Goal: Information Seeking & Learning: Check status

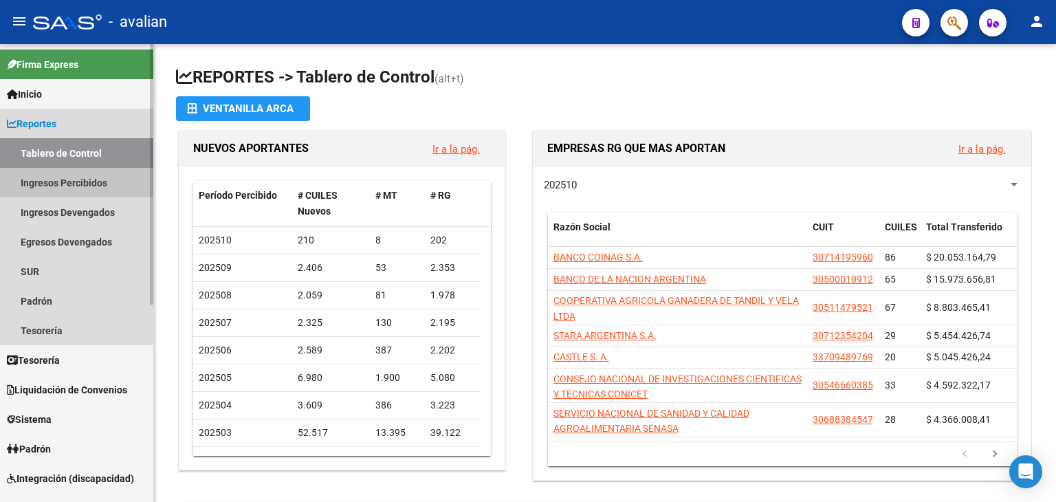
click at [58, 179] on link "Ingresos Percibidos" at bounding box center [76, 183] width 153 height 30
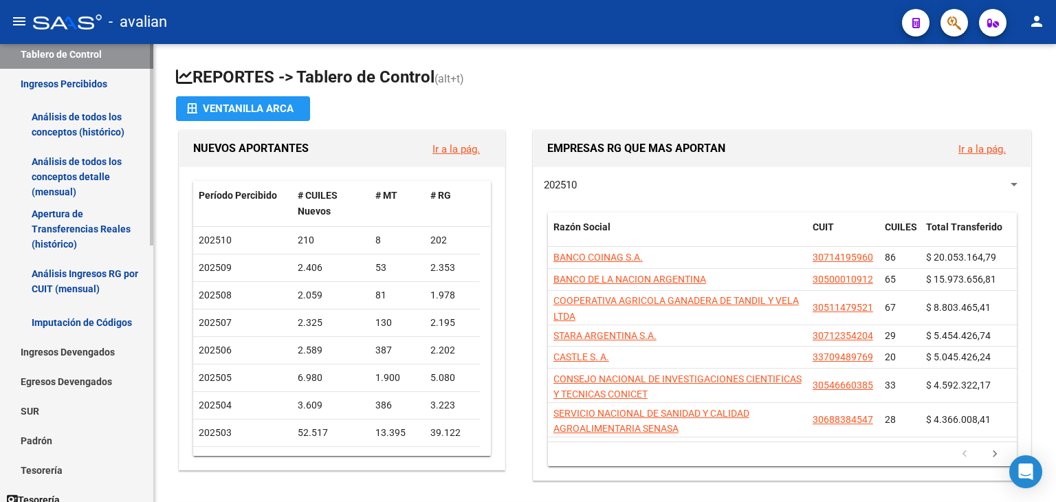
scroll to position [344, 0]
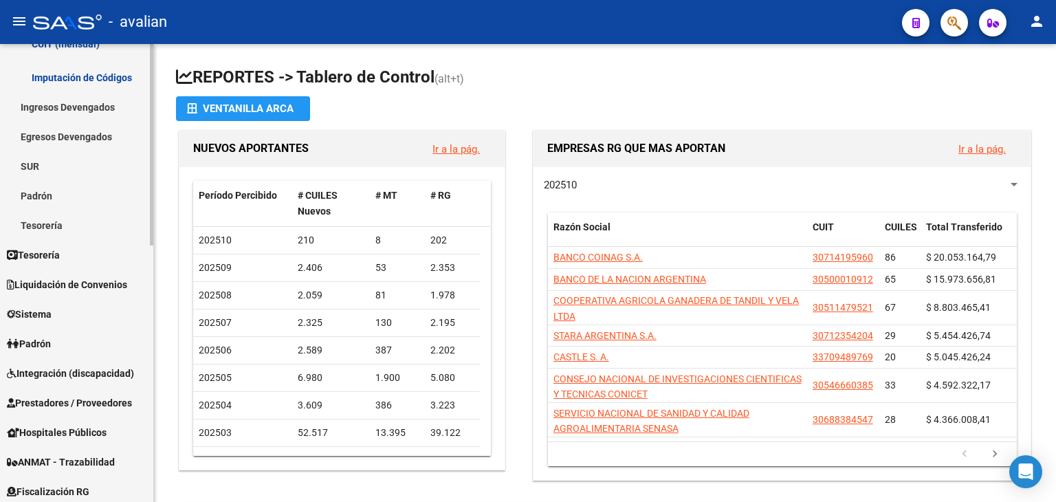
click at [67, 284] on span "Liquidación de Convenios" at bounding box center [67, 284] width 120 height 15
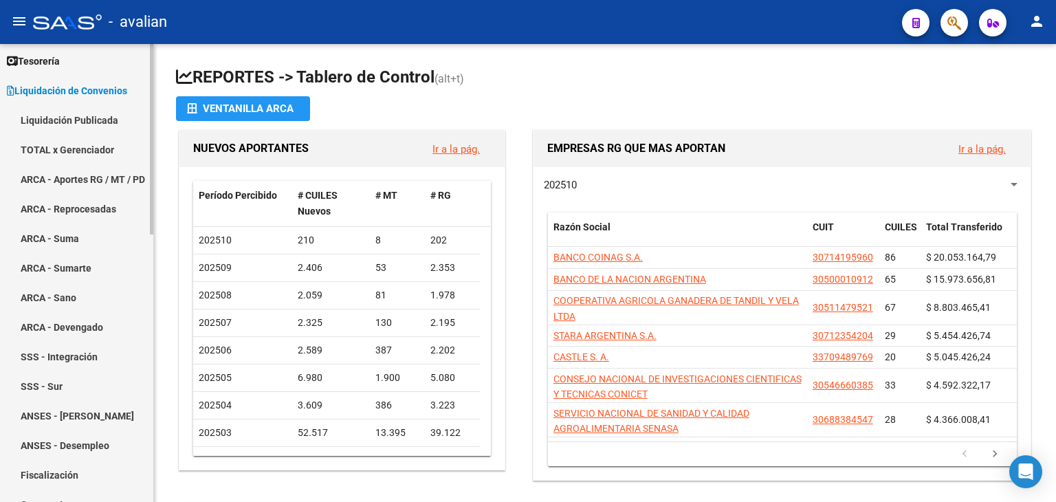
scroll to position [69, 0]
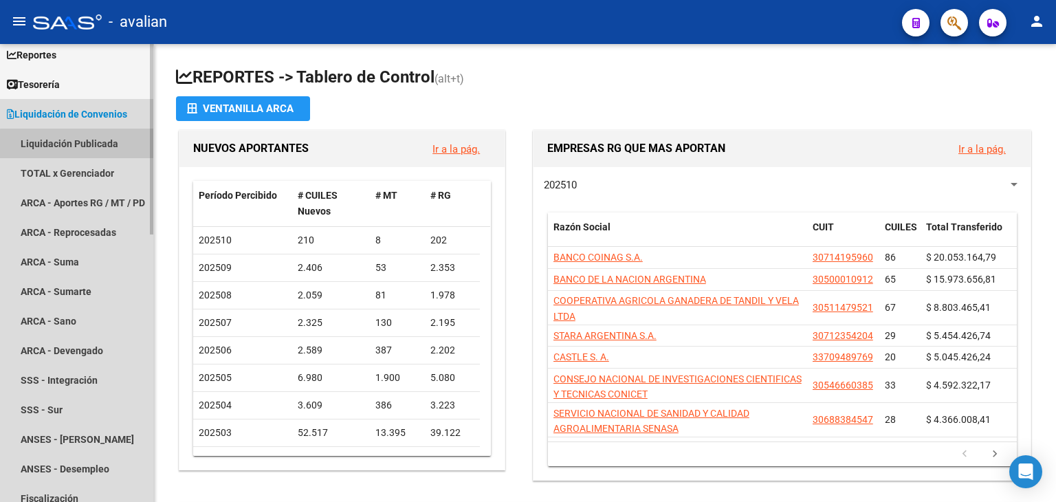
click at [90, 148] on link "Liquidación Publicada" at bounding box center [76, 144] width 153 height 30
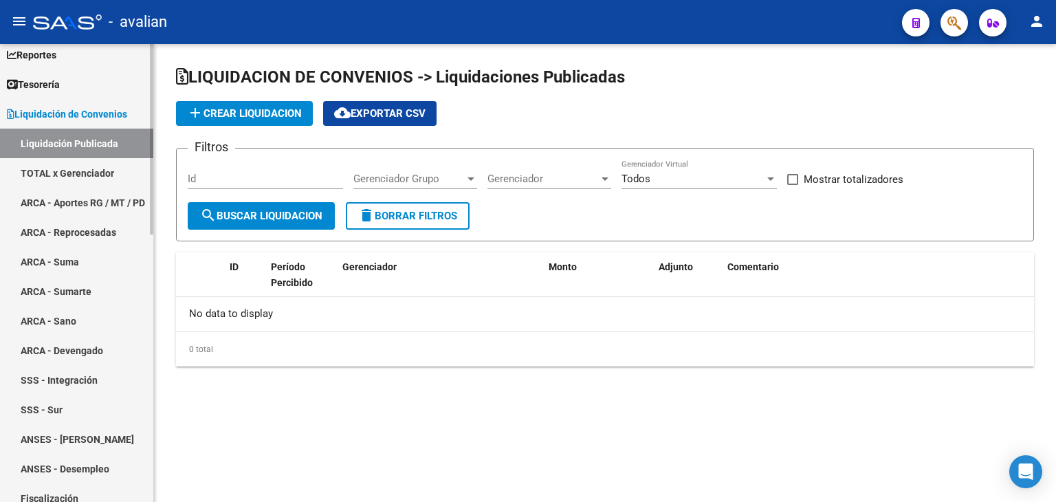
checkbox input "true"
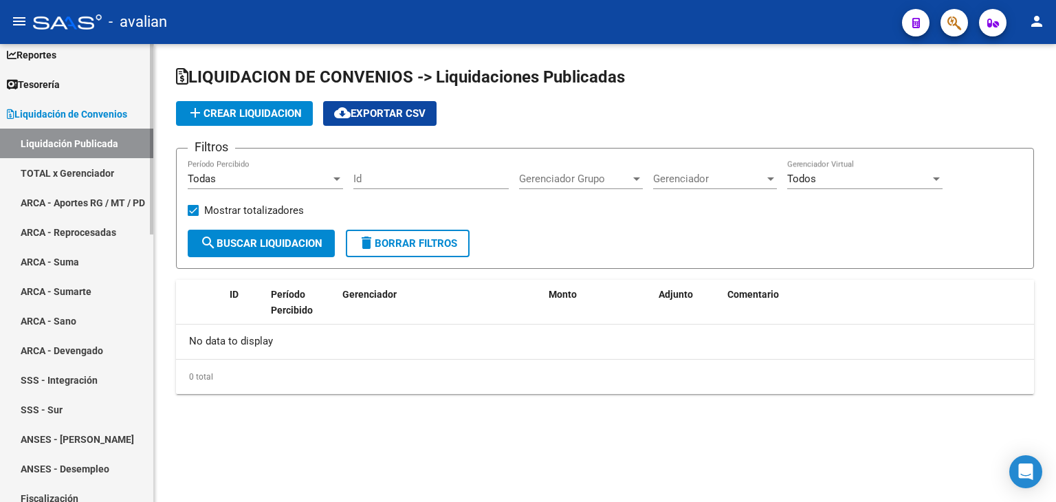
click at [86, 170] on link "TOTAL x Gerenciador" at bounding box center [76, 173] width 153 height 30
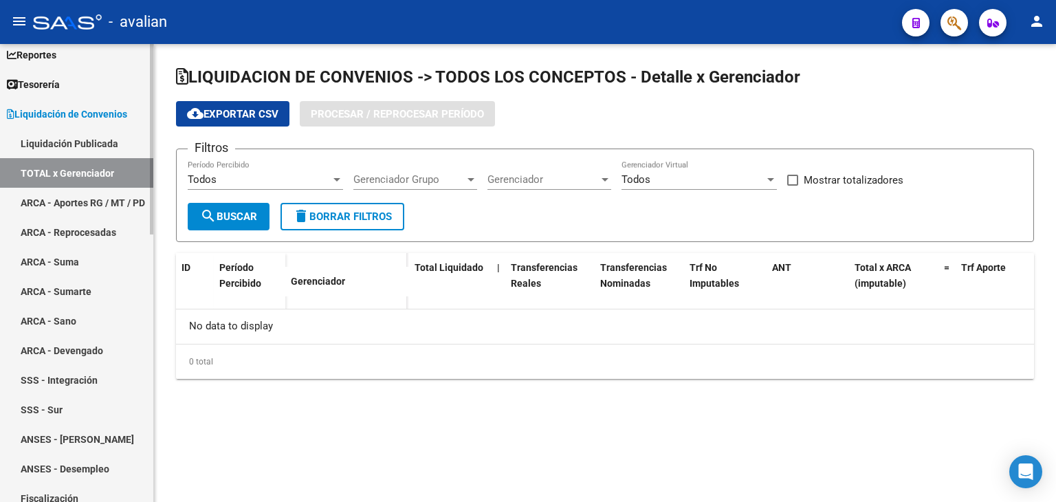
checkbox input "true"
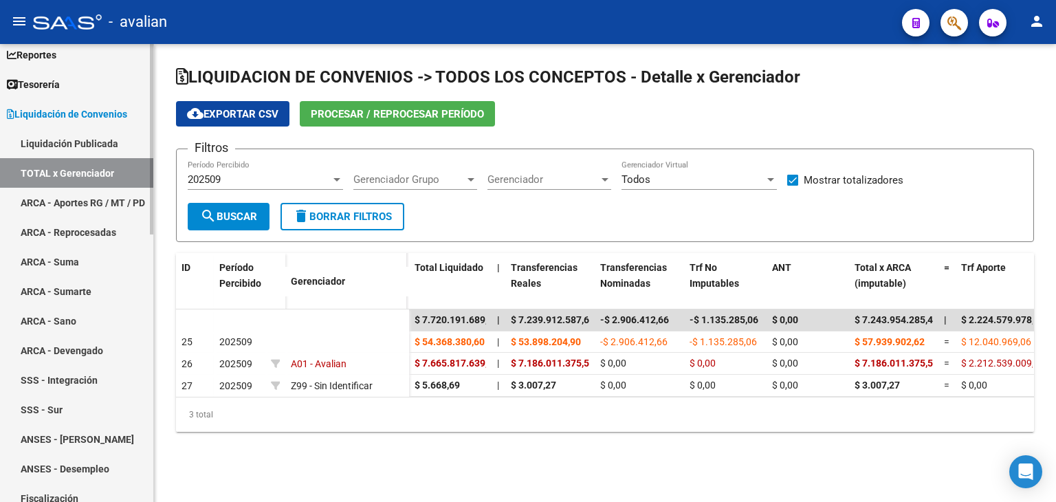
click at [86, 196] on link "ARCA - Aportes RG / MT / PD" at bounding box center [76, 203] width 153 height 30
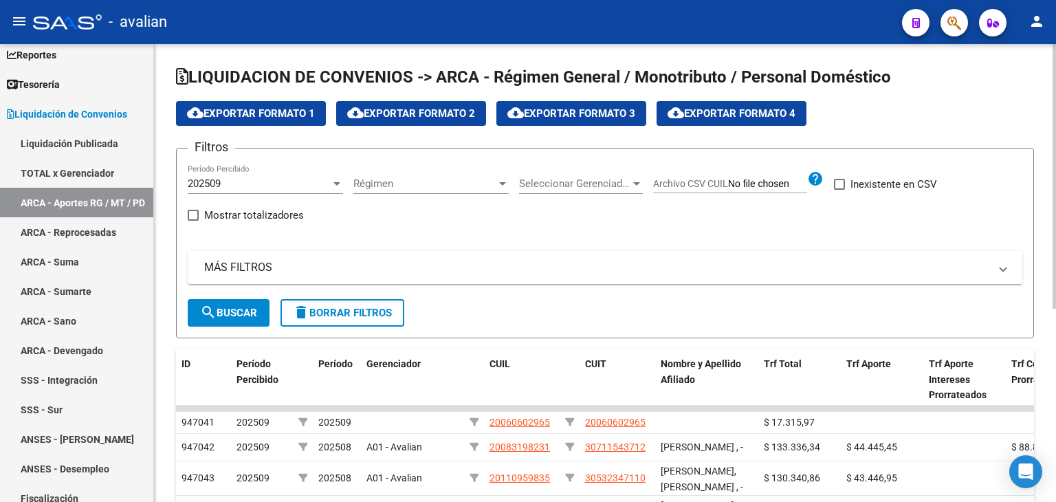
click at [500, 274] on mat-expansion-panel-header "MÁS FILTROS" at bounding box center [605, 267] width 834 height 33
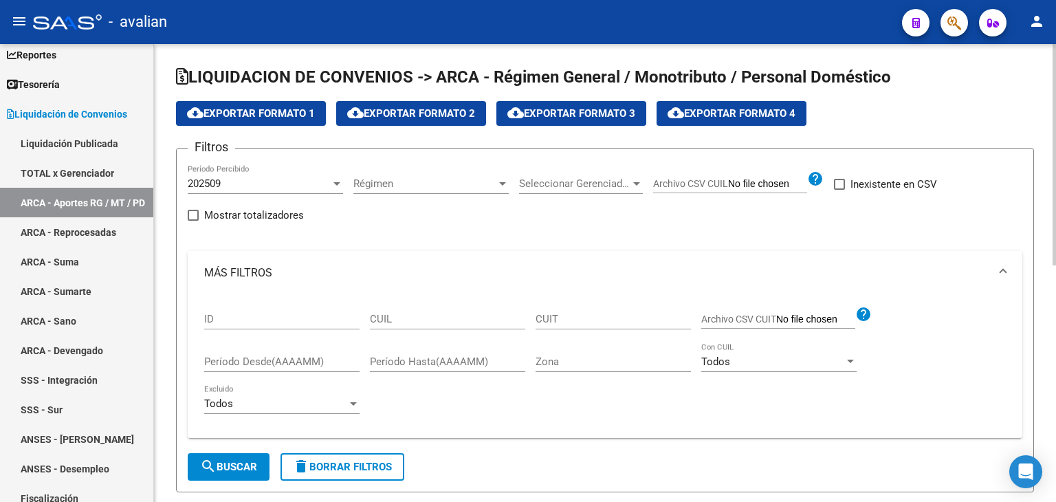
click at [656, 421] on div "ID CUIL CUIT Archivo CSV CUIT help Período Desde(AAAAMM) Período Hasta(AAAAMM) …" at bounding box center [604, 361] width 801 height 132
click at [1054, 79] on div at bounding box center [1053, 154] width 3 height 221
click at [705, 183] on span "Archivo CSV CUIL" at bounding box center [690, 183] width 75 height 11
click at [728, 183] on input "Archivo CSV CUIL" at bounding box center [767, 184] width 79 height 12
click at [462, 317] on input "CUIL" at bounding box center [447, 319] width 155 height 12
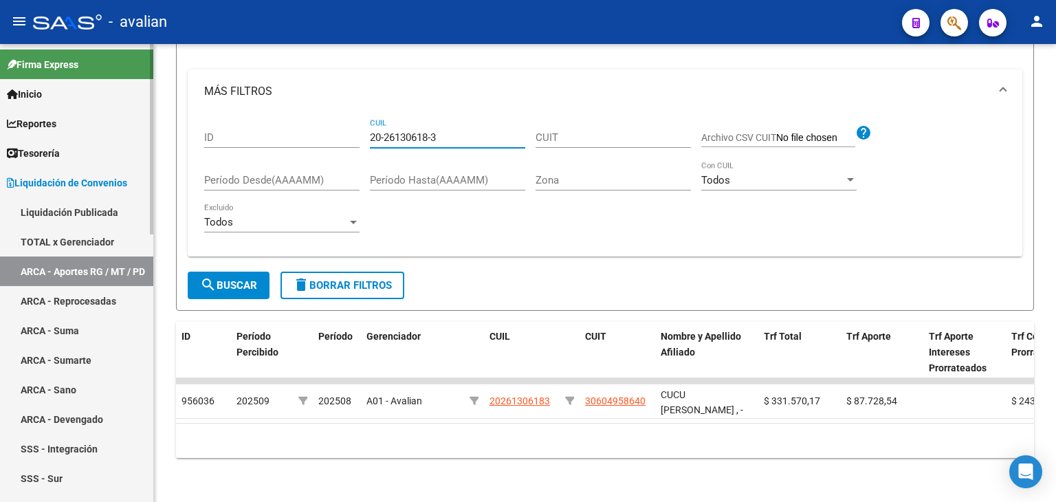
type input "20-26130618-3"
click at [58, 90] on link "Inicio" at bounding box center [76, 94] width 153 height 30
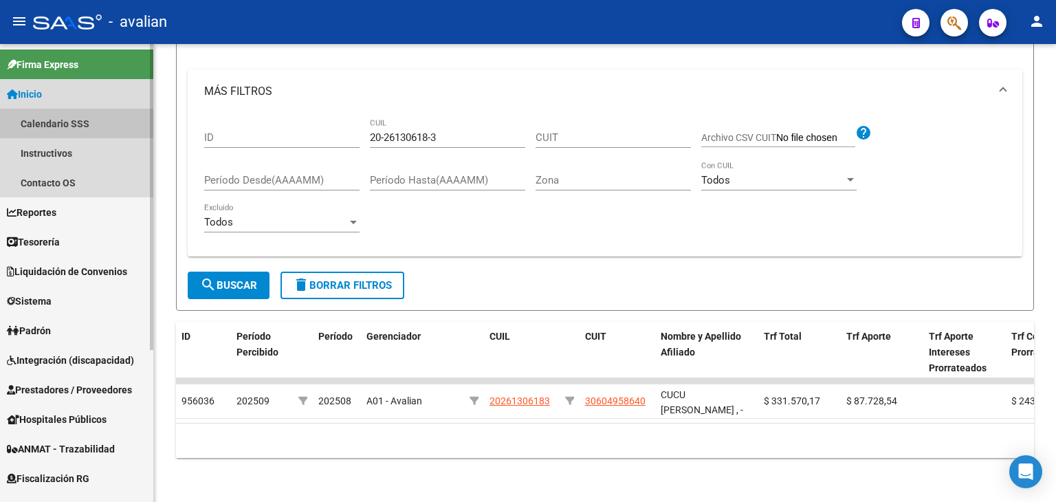
click at [66, 129] on link "Calendario SSS" at bounding box center [76, 124] width 153 height 30
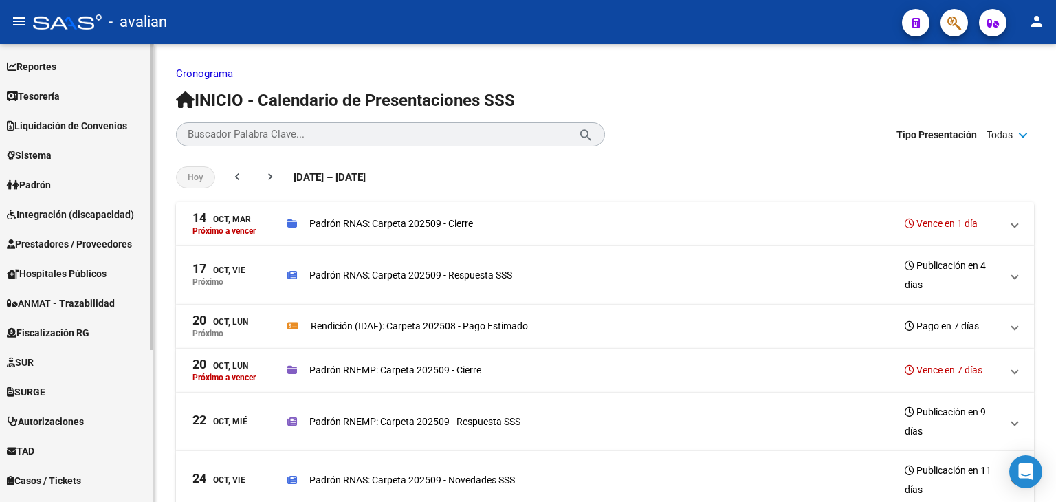
scroll to position [228, 0]
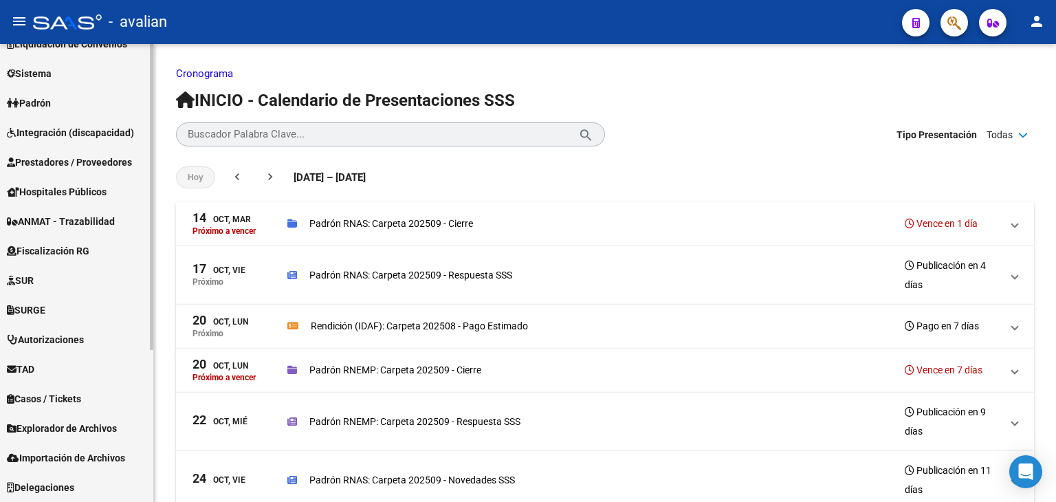
click at [85, 430] on span "Explorador de Archivos" at bounding box center [62, 428] width 110 height 15
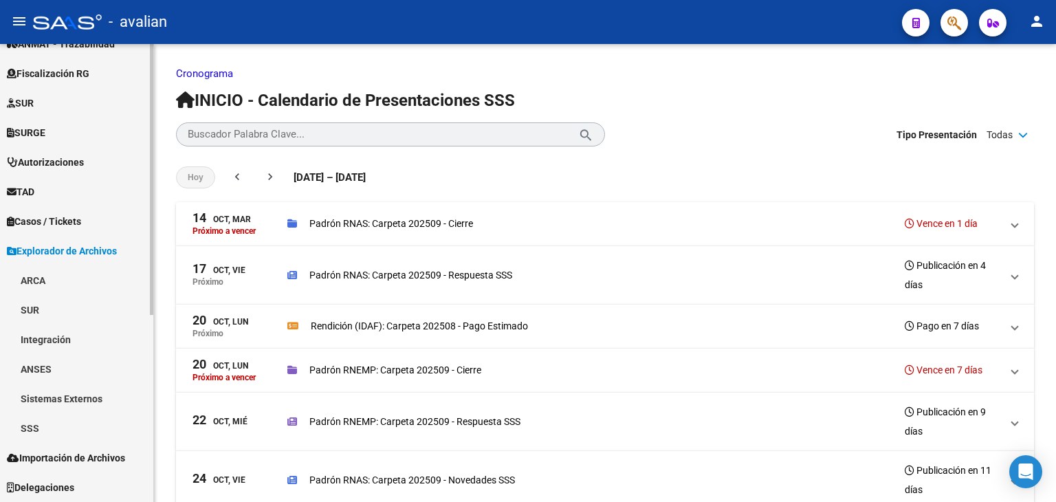
click at [38, 274] on link "ARCA" at bounding box center [76, 280] width 153 height 30
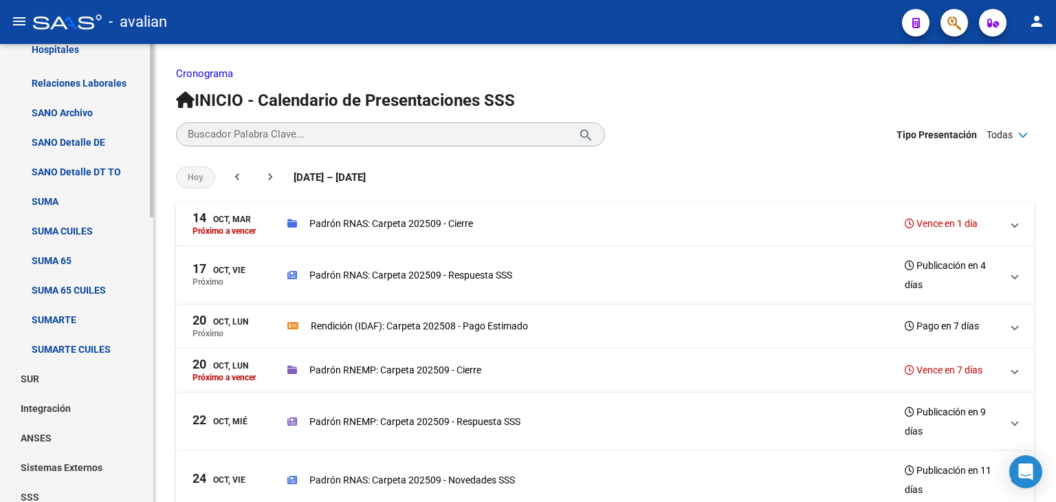
scroll to position [753, 0]
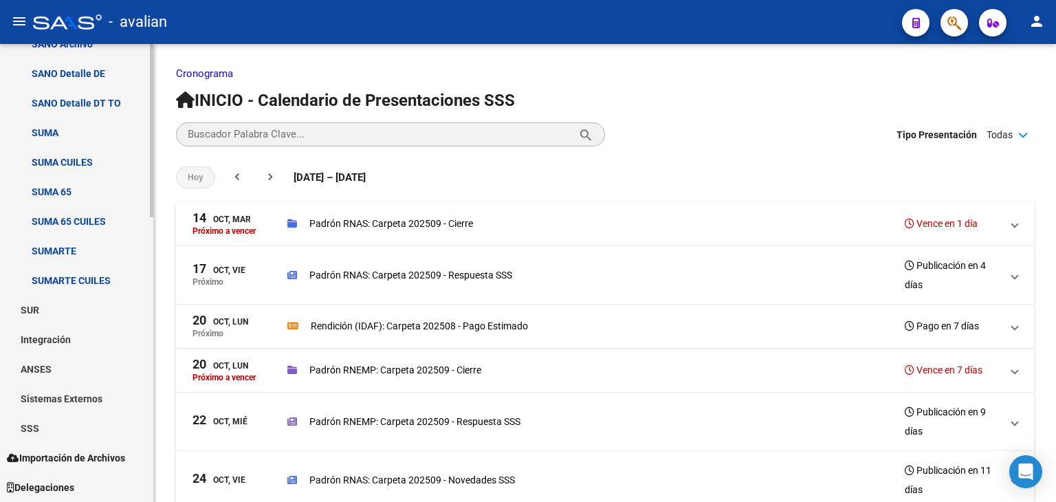
click at [76, 415] on link "SSS" at bounding box center [76, 428] width 153 height 30
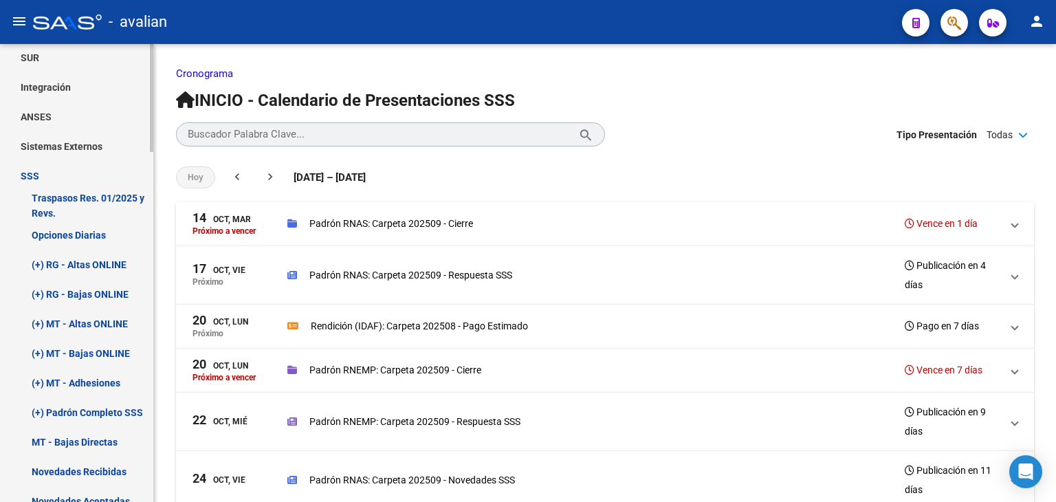
scroll to position [1028, 0]
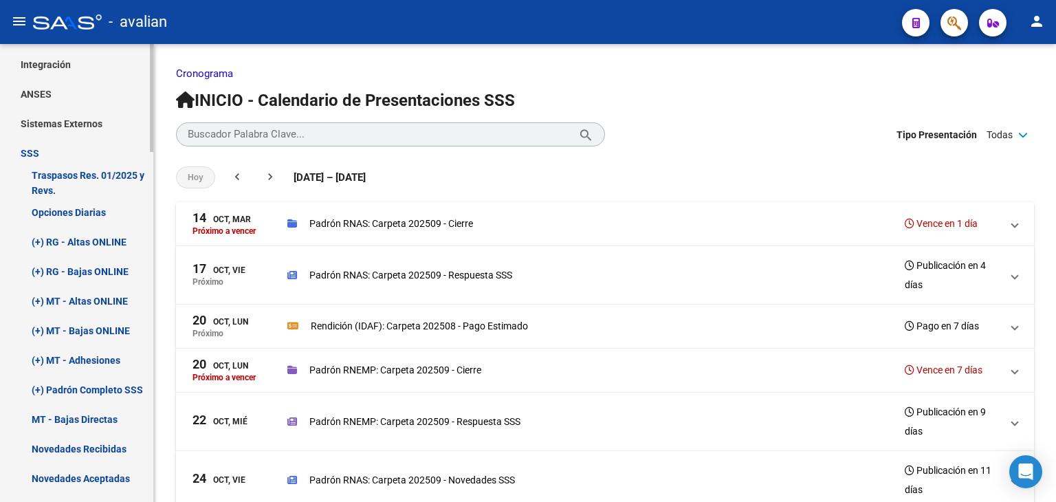
click at [103, 238] on link "(+) RG - Altas ONLINE" at bounding box center [76, 242] width 153 height 30
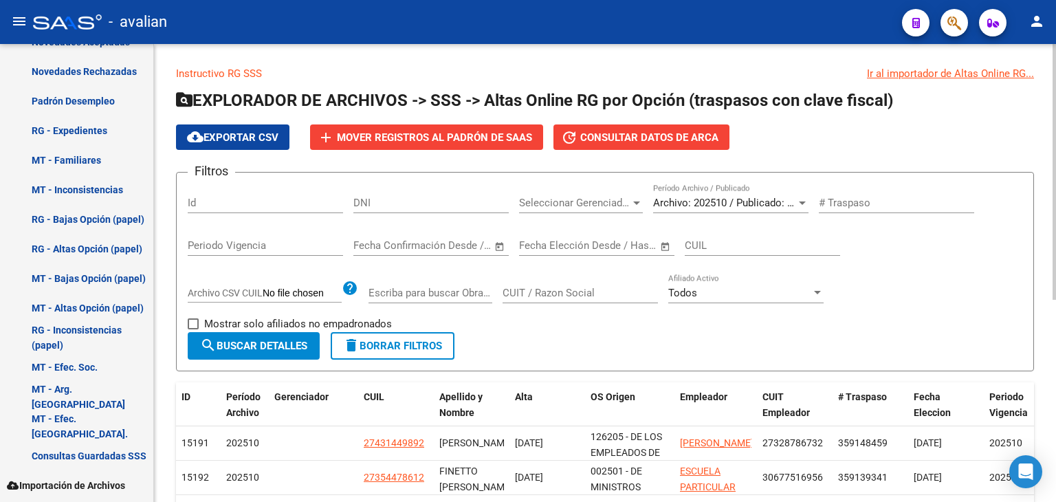
click at [720, 203] on span "Archivo: 202510 / Publicado: 202509" at bounding box center [736, 203] width 167 height 12
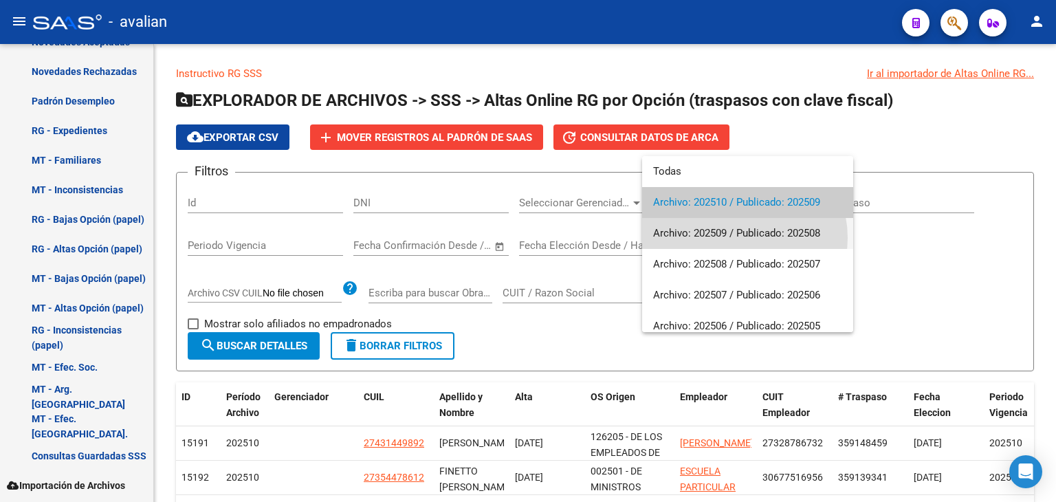
click at [734, 238] on span "Archivo: 202509 / Publicado: 202508" at bounding box center [747, 233] width 189 height 31
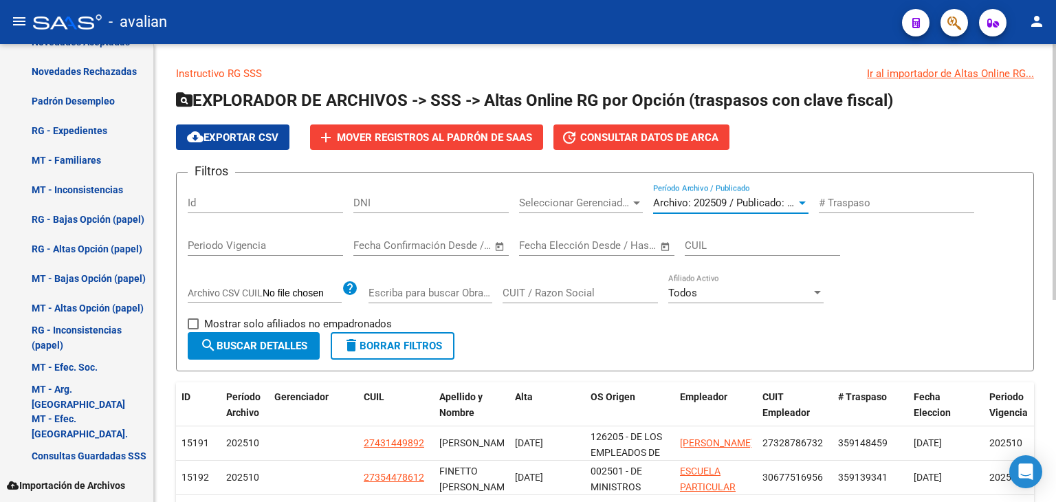
click at [264, 340] on span "search Buscar Detalles" at bounding box center [253, 346] width 107 height 12
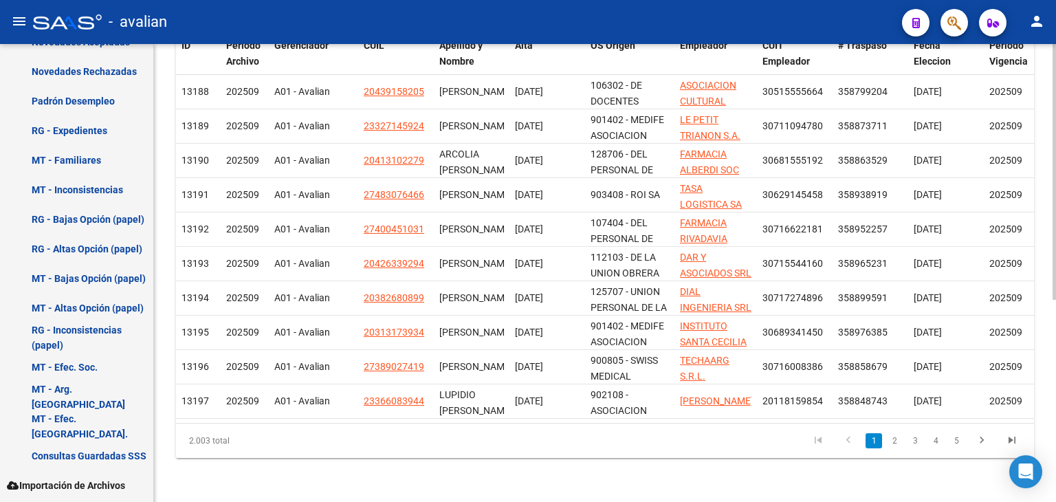
scroll to position [16, 0]
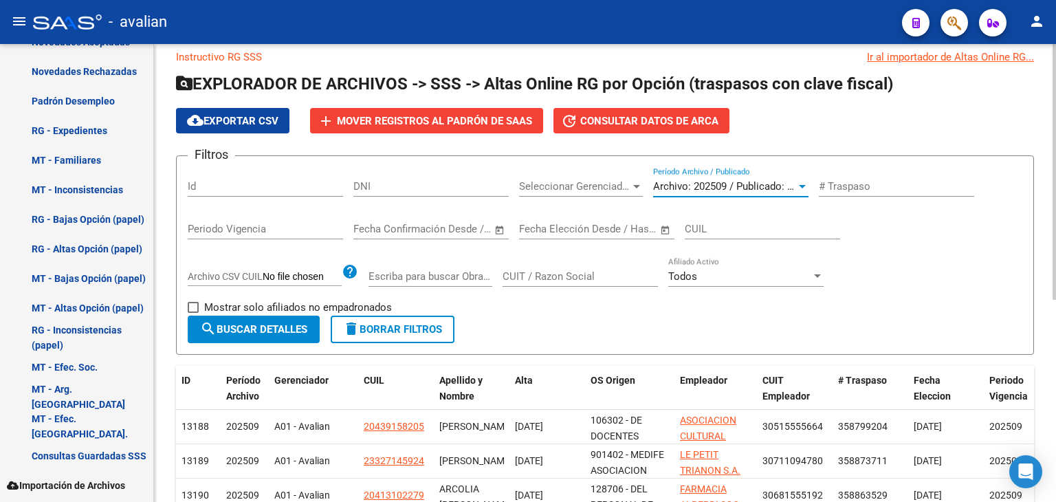
click at [786, 182] on span "Archivo: 202509 / Publicado: 202508" at bounding box center [736, 186] width 167 height 12
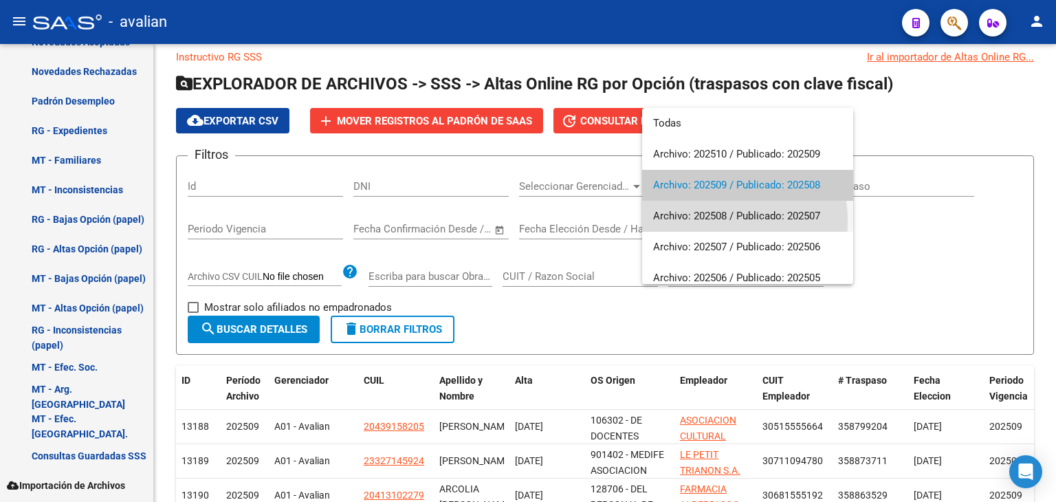
click at [710, 221] on span "Archivo: 202508 / Publicado: 202507" at bounding box center [747, 216] width 189 height 31
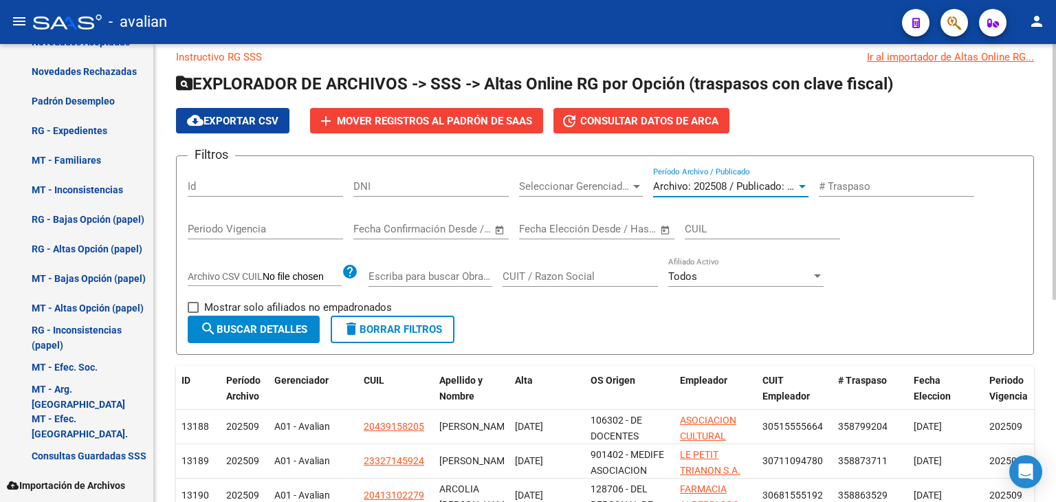
click at [311, 321] on button "search Buscar Detalles" at bounding box center [254, 328] width 132 height 27
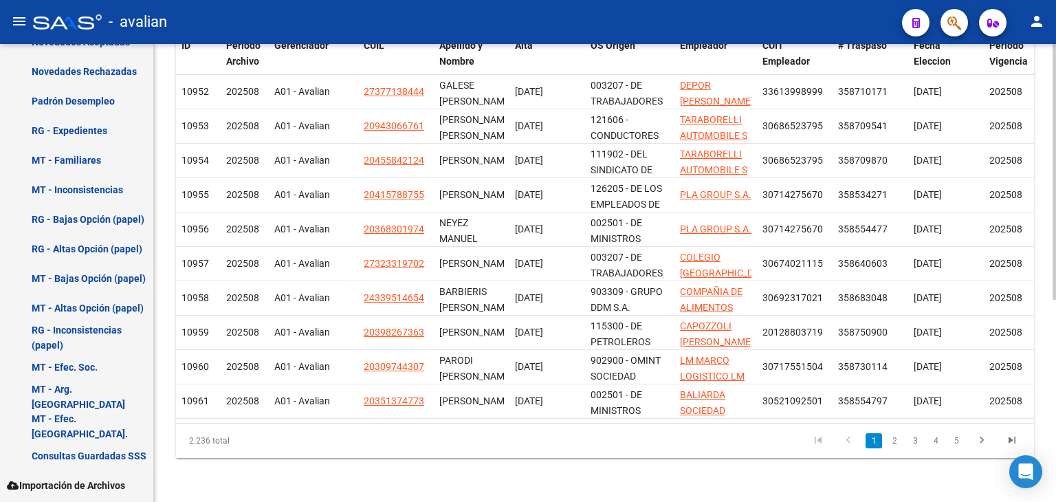
scroll to position [0, 0]
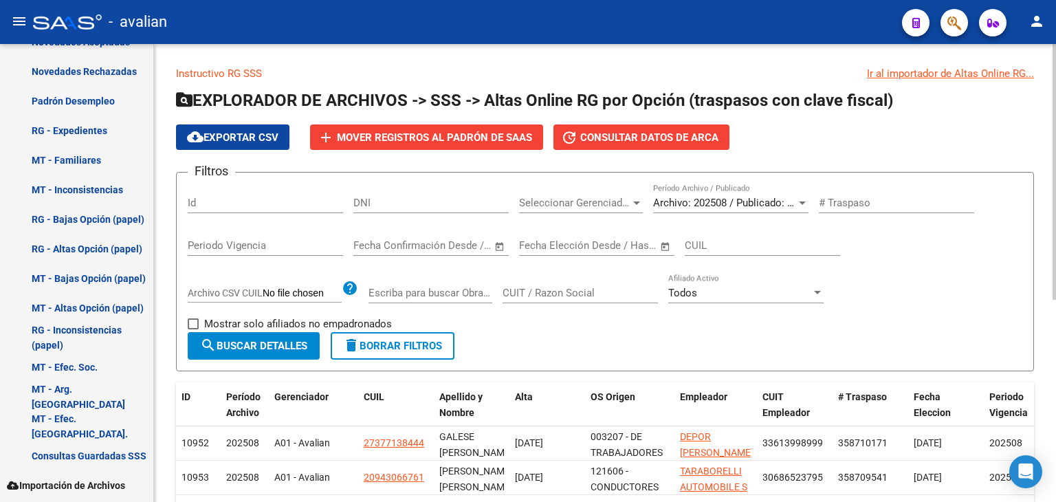
click at [771, 197] on span "Archivo: 202508 / Publicado: 202507" at bounding box center [736, 203] width 167 height 12
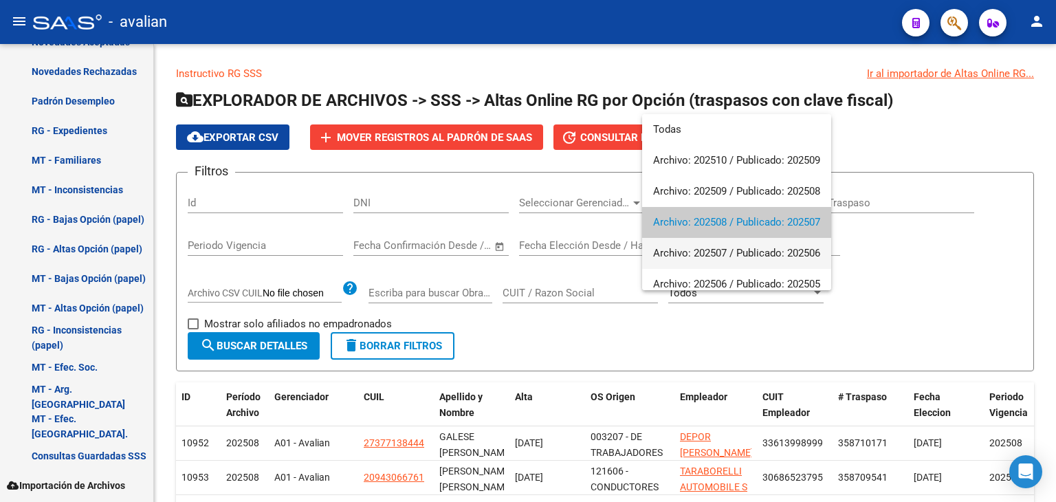
scroll to position [20, 0]
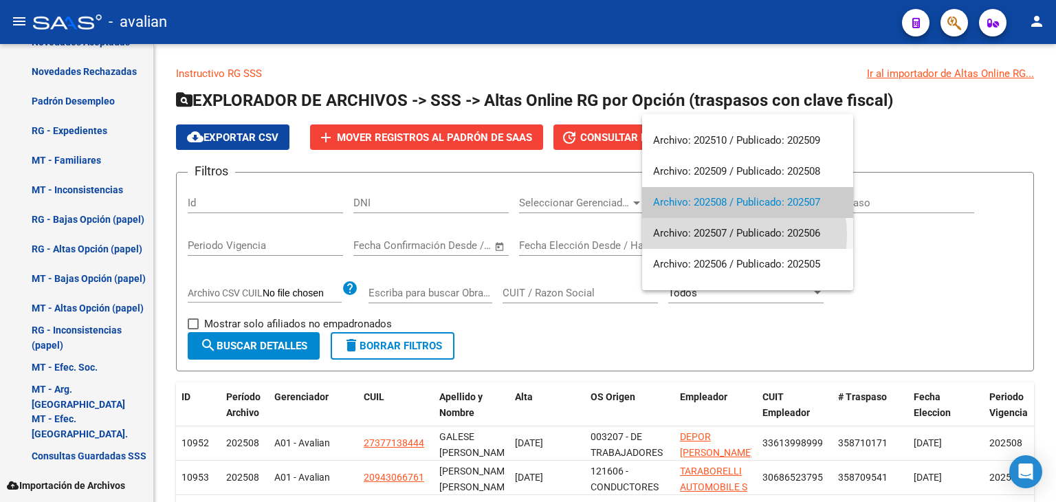
click at [737, 234] on span "Archivo: 202507 / Publicado: 202506" at bounding box center [747, 233] width 189 height 31
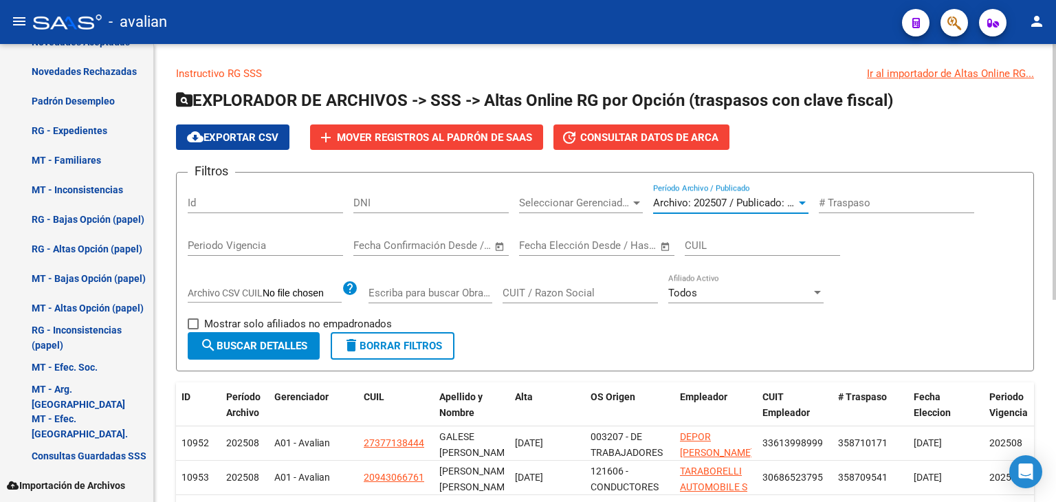
click at [258, 342] on span "search Buscar Detalles" at bounding box center [253, 346] width 107 height 12
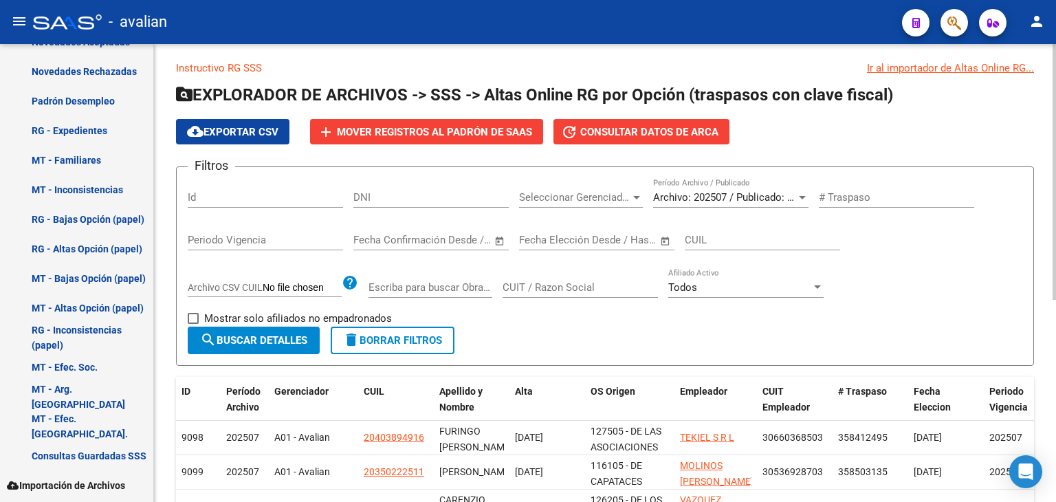
scroll to position [0, 0]
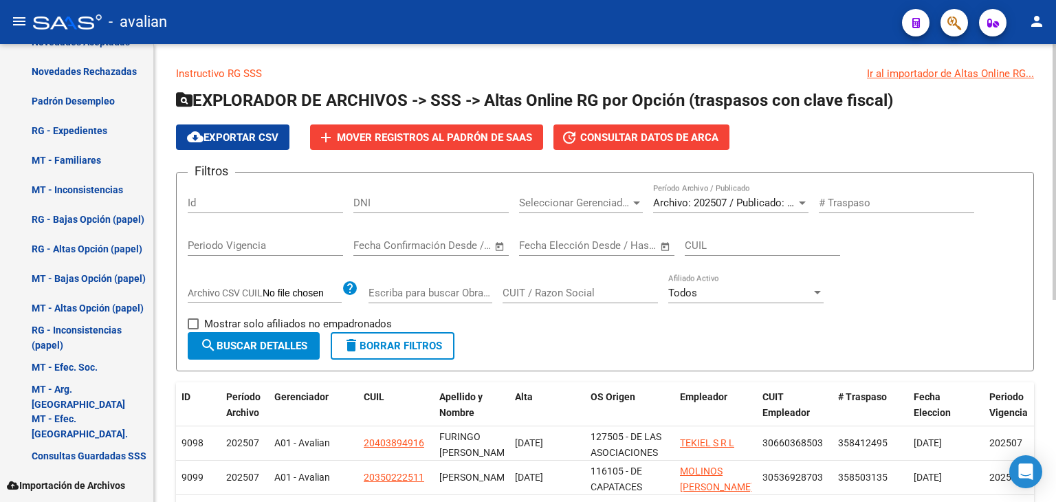
click at [766, 214] on div "Archivo: 202507 / Publicado: 202506 Período Archivo / Publicado" at bounding box center [730, 205] width 155 height 43
click at [764, 203] on span "Archivo: 202507 / Publicado: 202506" at bounding box center [736, 203] width 167 height 12
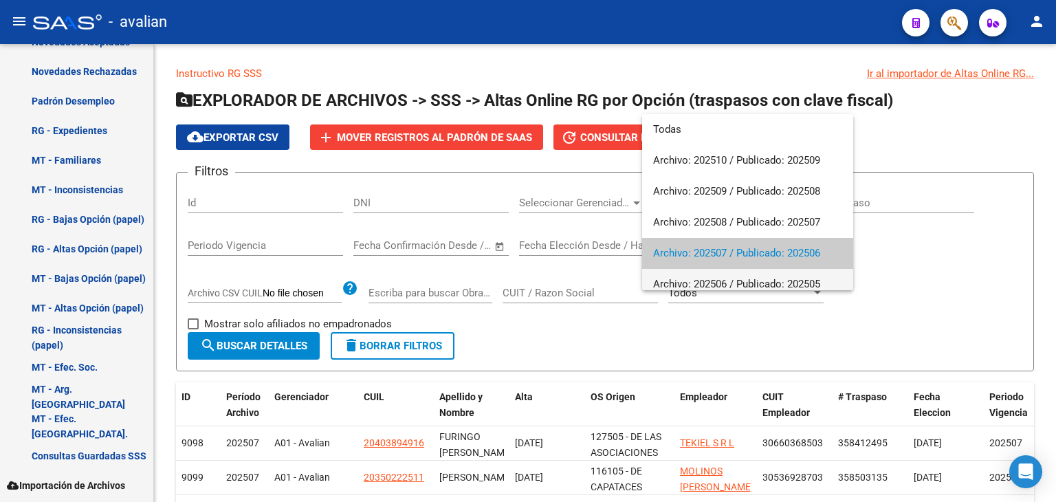
scroll to position [51, 0]
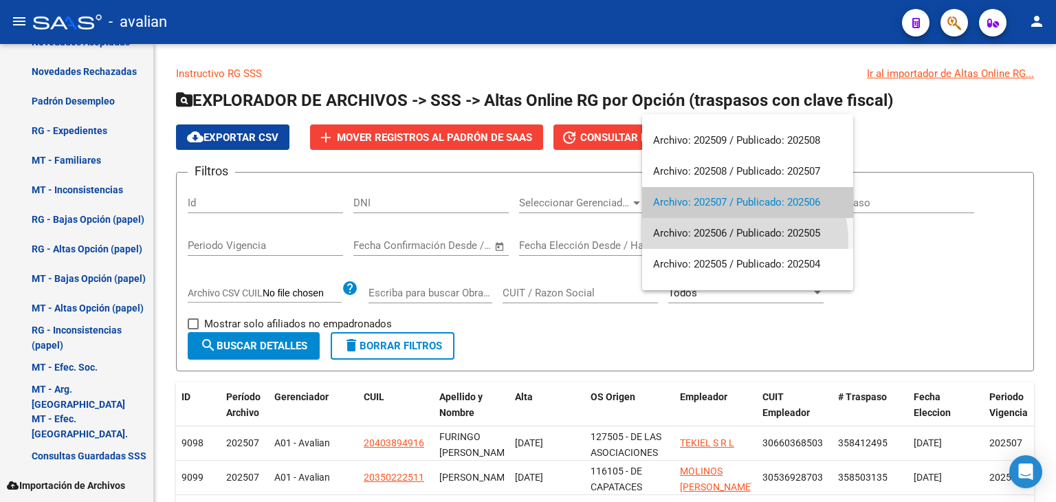
click at [740, 240] on span "Archivo: 202506 / Publicado: 202505" at bounding box center [747, 233] width 189 height 31
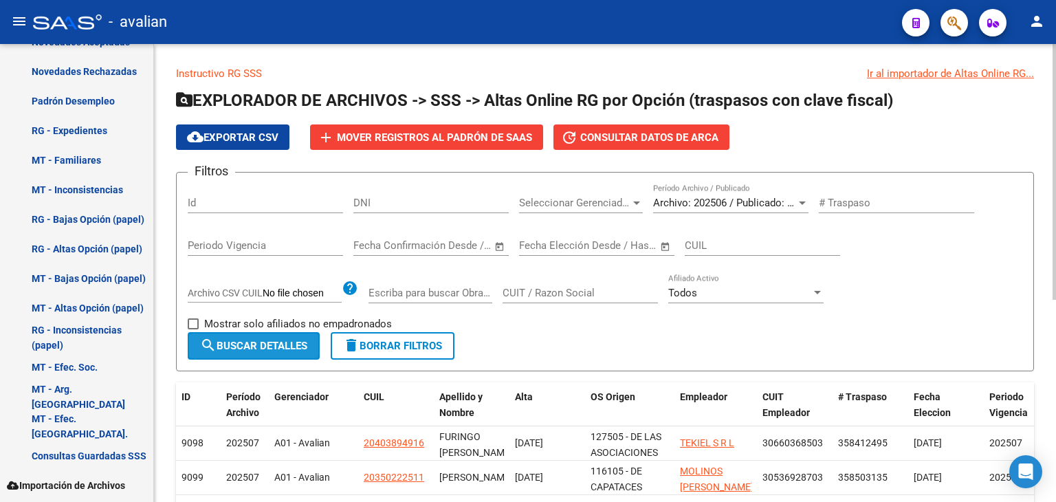
click at [259, 344] on span "search Buscar Detalles" at bounding box center [253, 346] width 107 height 12
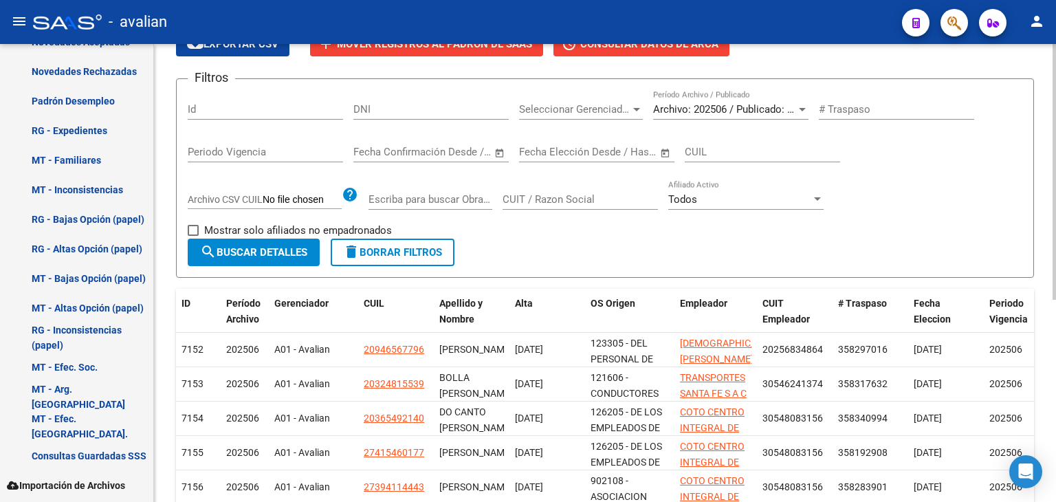
scroll to position [16, 0]
